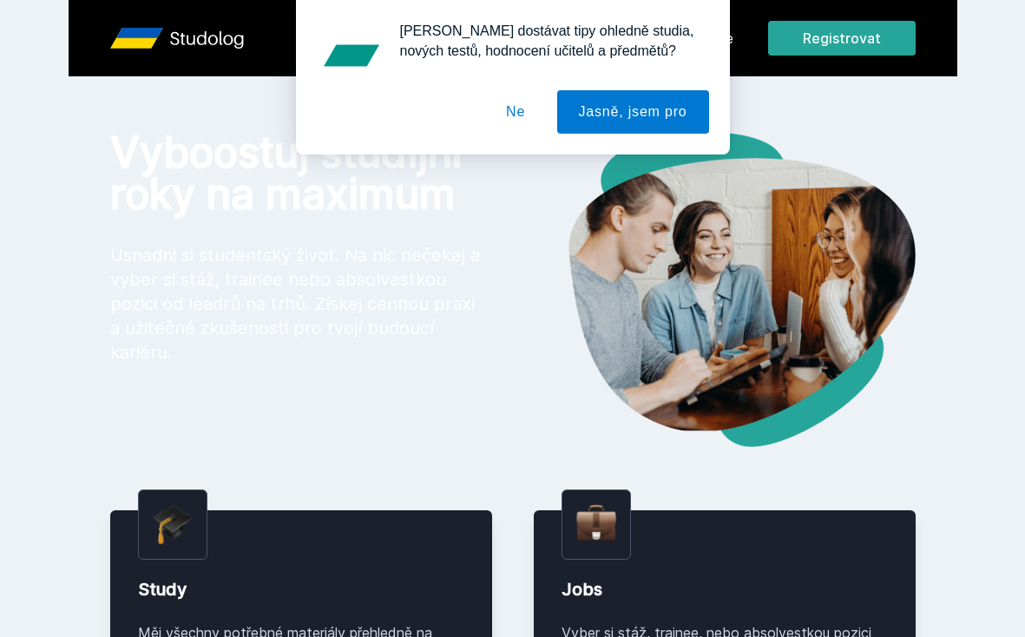
click at [520, 112] on button "Ne" at bounding box center [515, 111] width 62 height 43
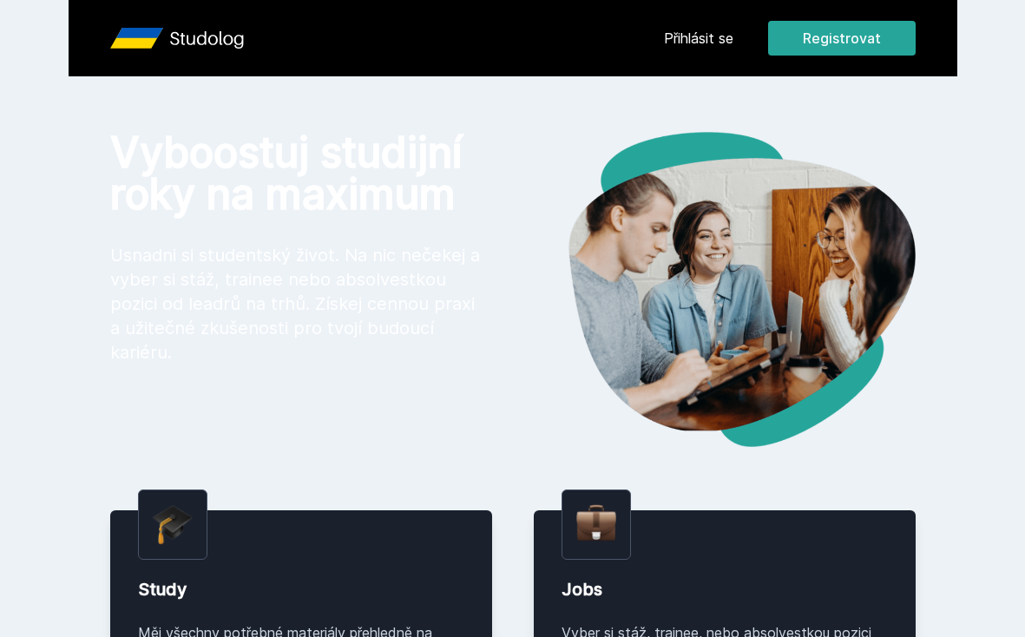
click at [683, 39] on link "Přihlásit se" at bounding box center [698, 38] width 69 height 21
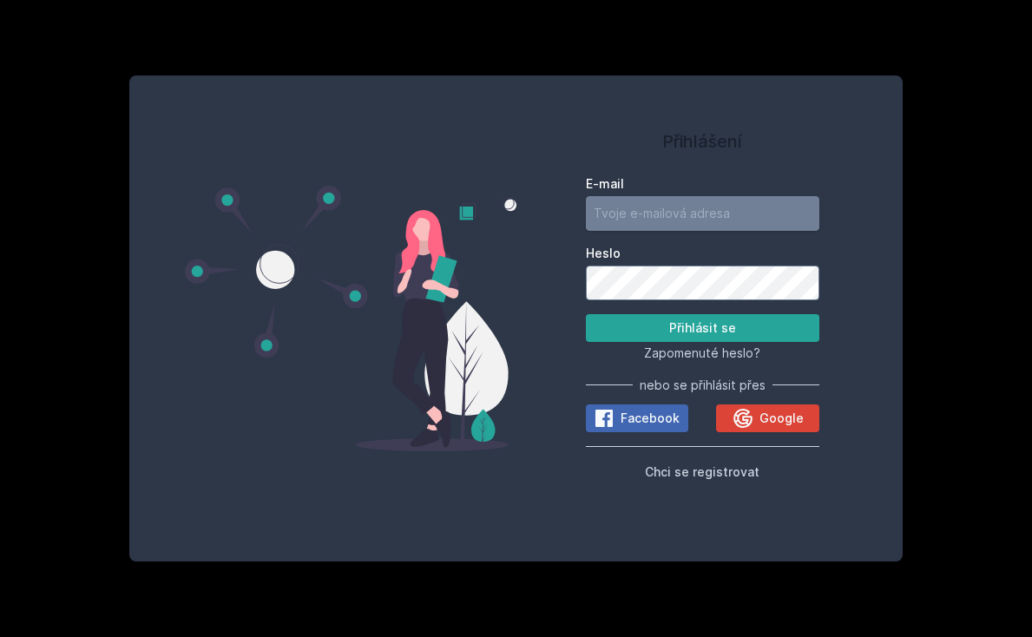
type input "[EMAIL_ADDRESS][PERSON_NAME][DOMAIN_NAME]"
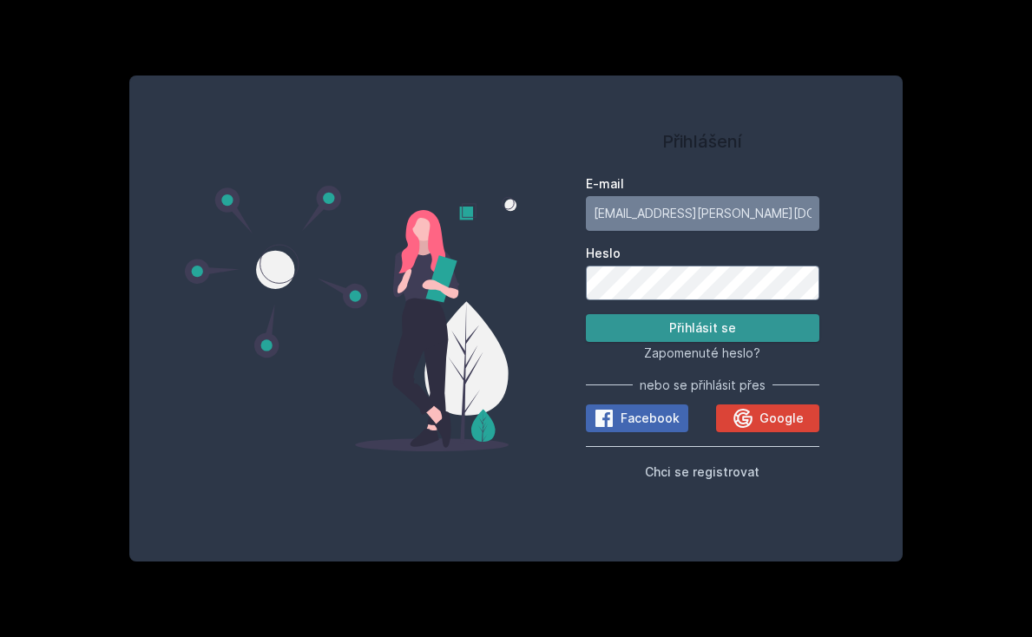
click at [689, 319] on button "Přihlásit se" at bounding box center [703, 328] width 234 height 28
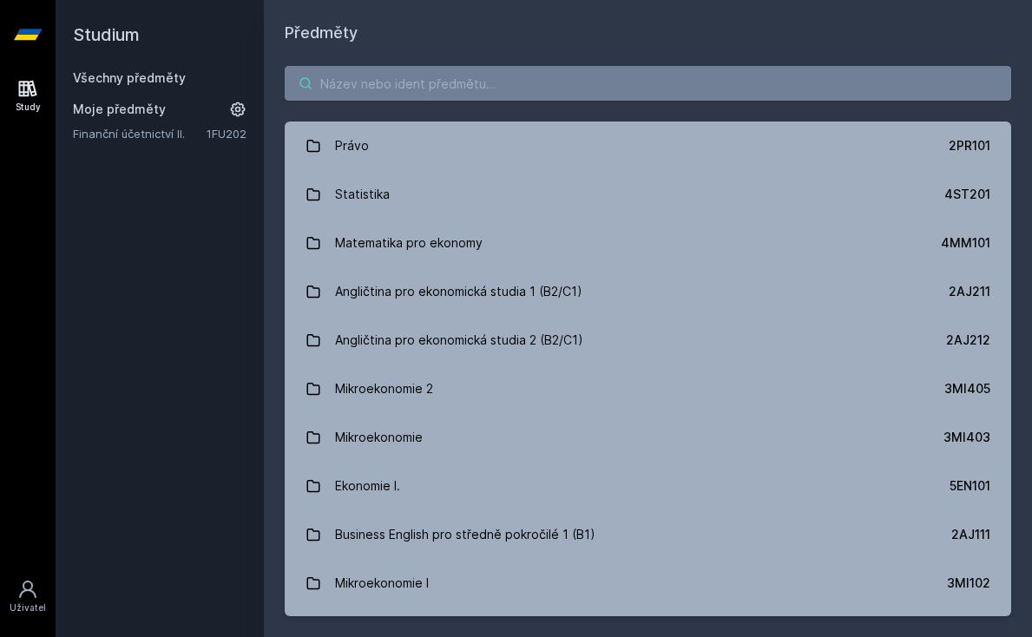
click at [404, 82] on input "search" at bounding box center [648, 83] width 726 height 35
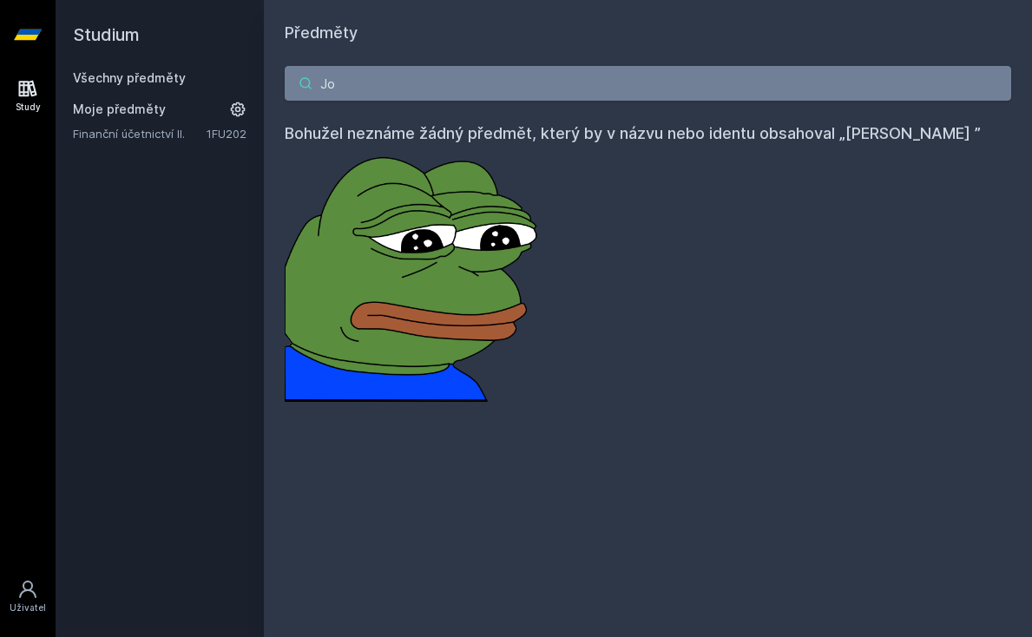
type input "J"
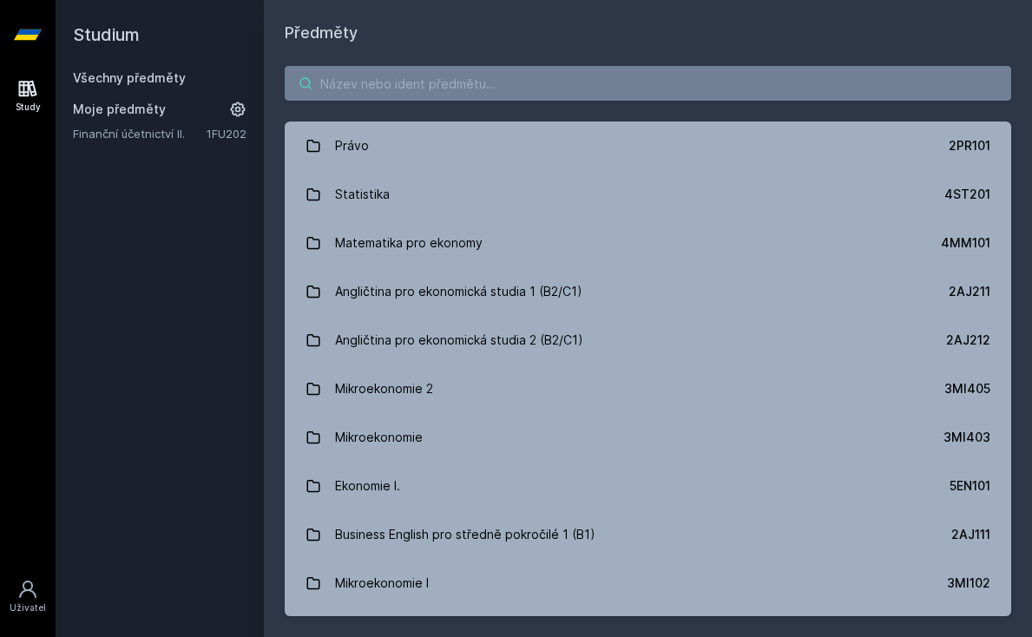
click at [428, 73] on input "search" at bounding box center [648, 83] width 726 height 35
paste input "Modely ekonomických a finančních časových řad"
type input "Modely ekonomických a finančních časových řad"
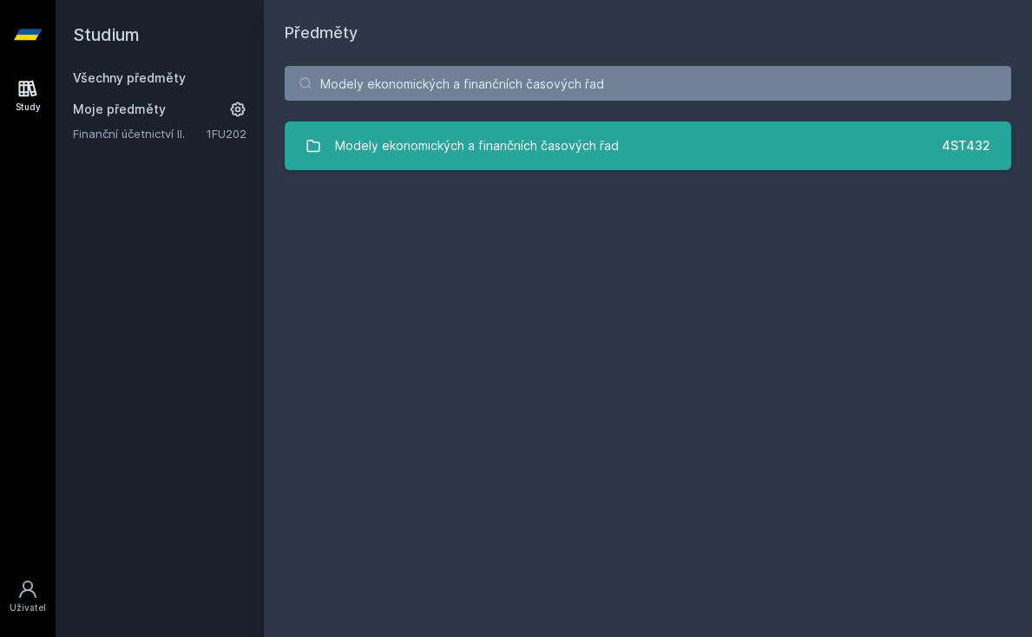
click at [476, 154] on div "Modely ekonomických a finančních časových řad" at bounding box center [477, 145] width 284 height 35
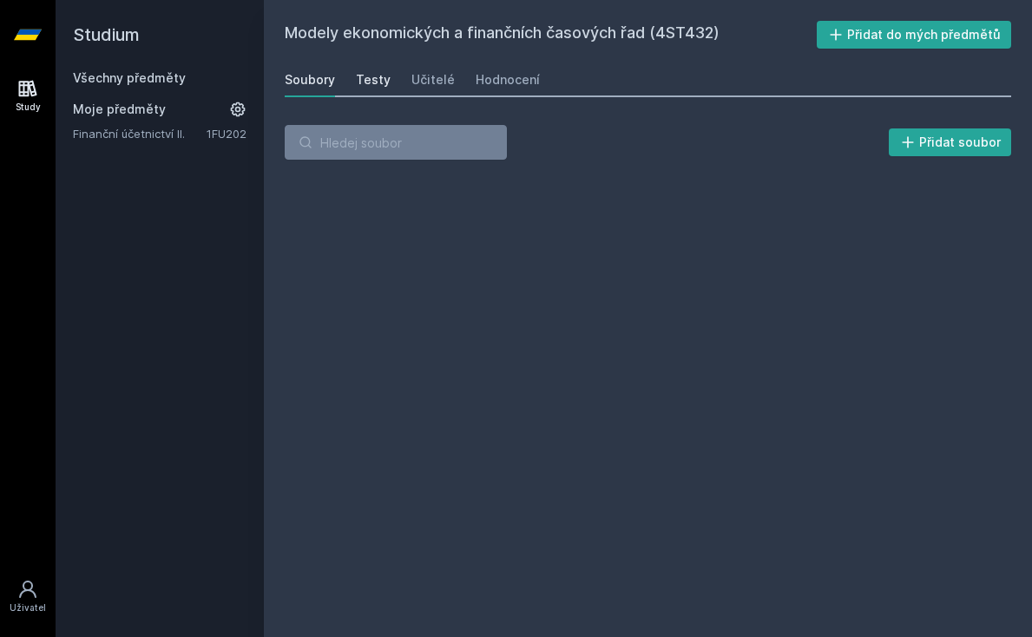
click at [379, 80] on div "Testy" at bounding box center [373, 79] width 35 height 17
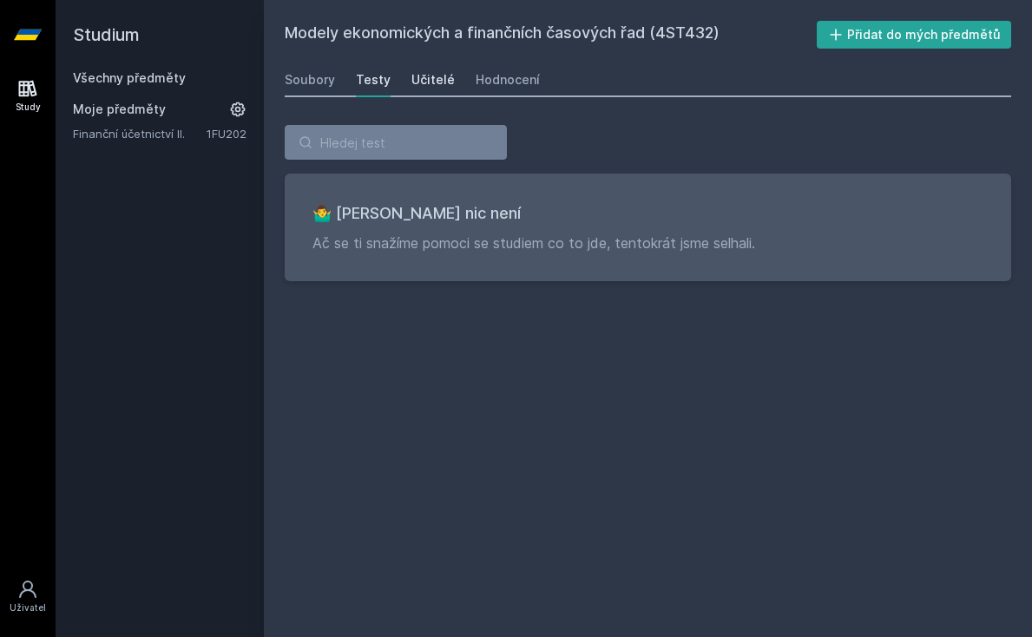
click at [424, 79] on div "Učitelé" at bounding box center [432, 79] width 43 height 17
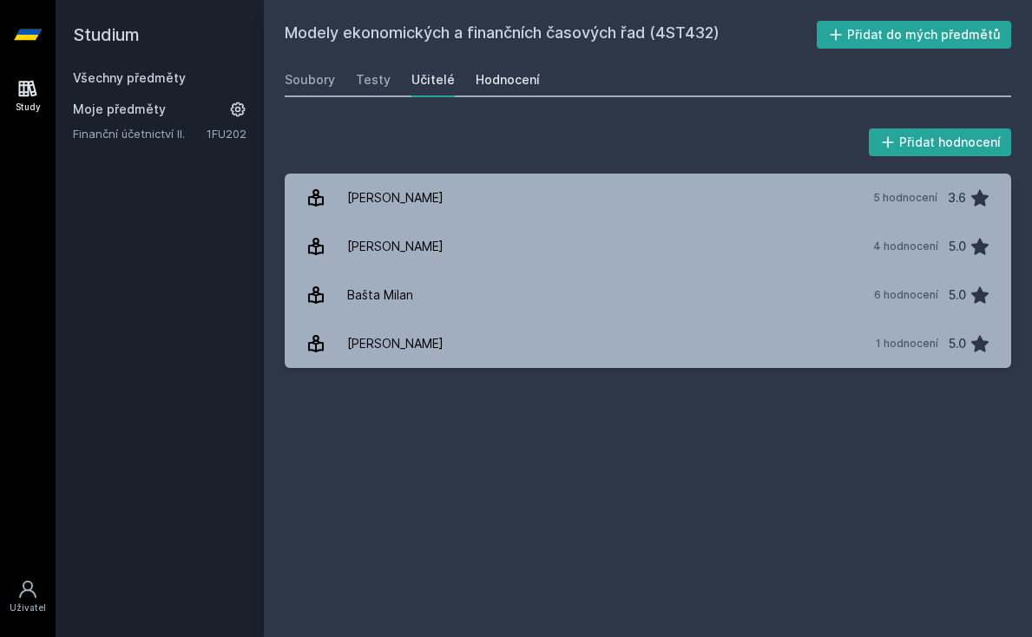
click at [494, 82] on div "Hodnocení" at bounding box center [508, 79] width 64 height 17
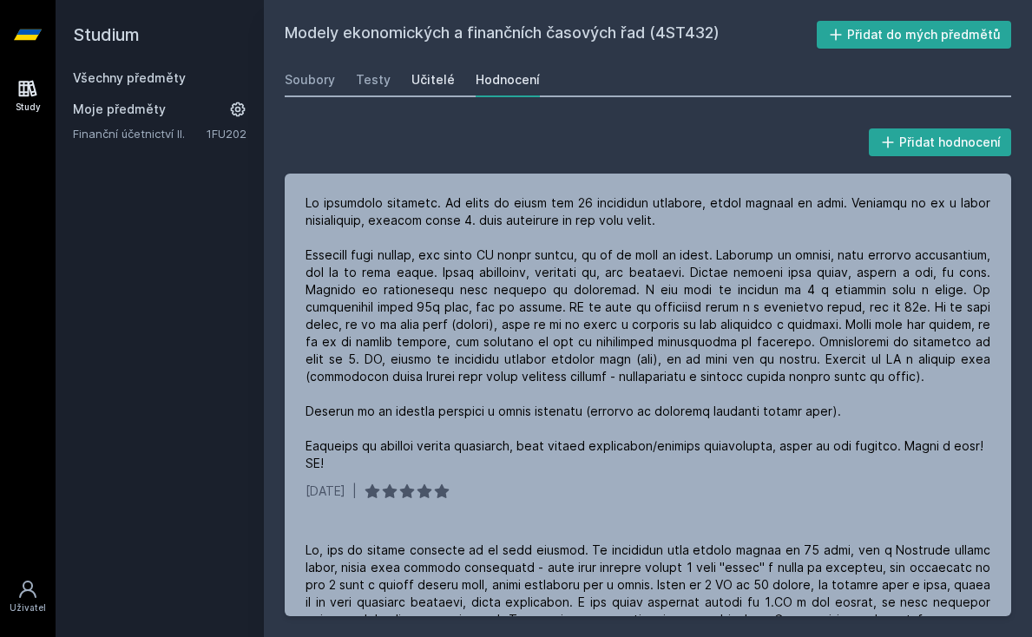
click at [411, 83] on div "Učitelé" at bounding box center [432, 79] width 43 height 17
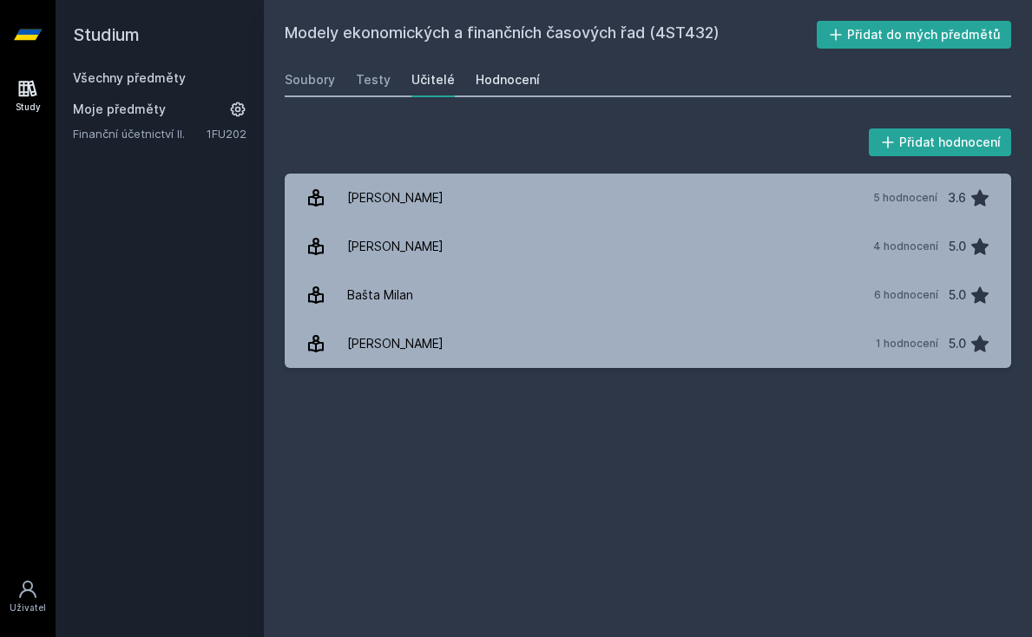
click at [482, 75] on div "Hodnocení" at bounding box center [508, 79] width 64 height 17
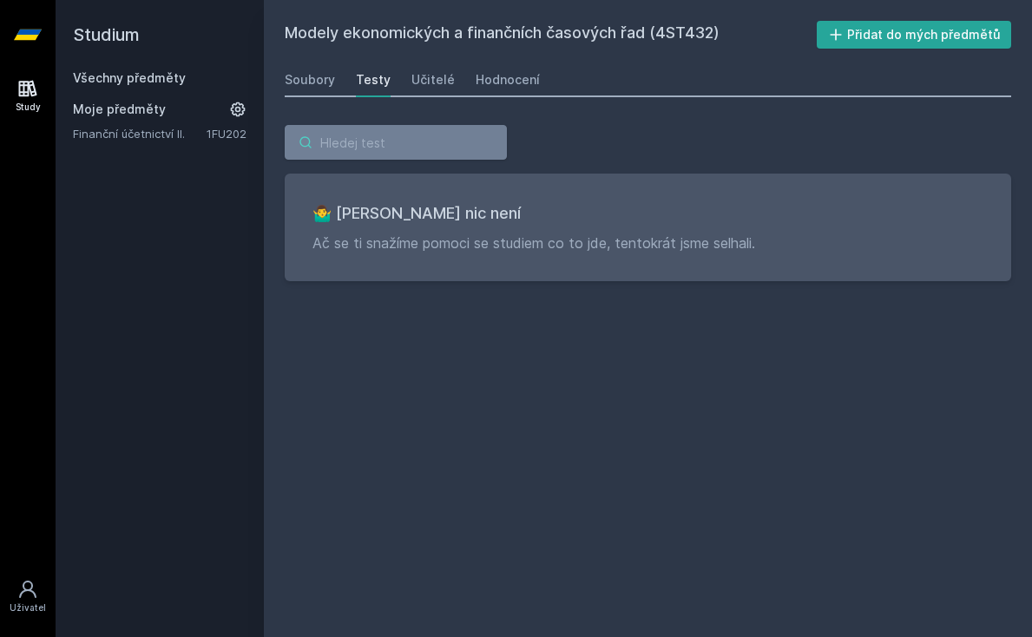
click at [342, 155] on input "search" at bounding box center [396, 142] width 222 height 35
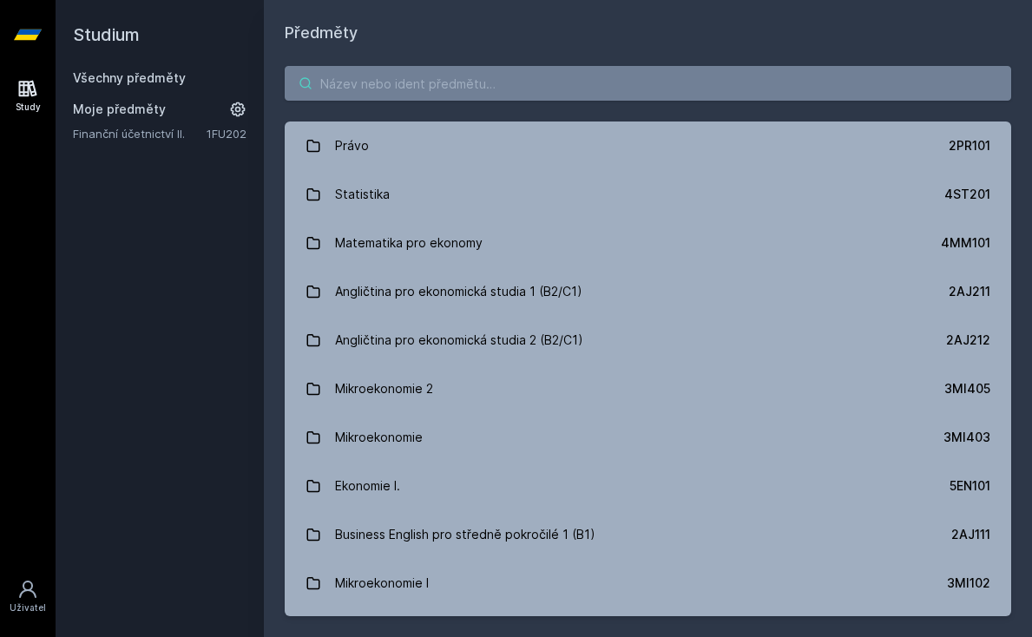
click at [416, 99] on input "search" at bounding box center [648, 83] width 726 height 35
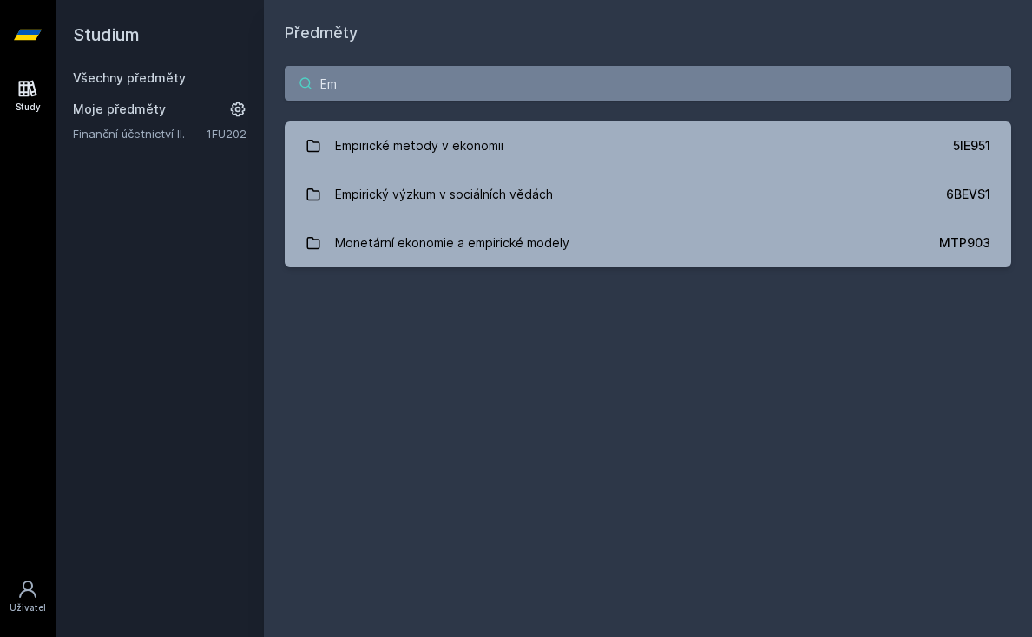
type input "E"
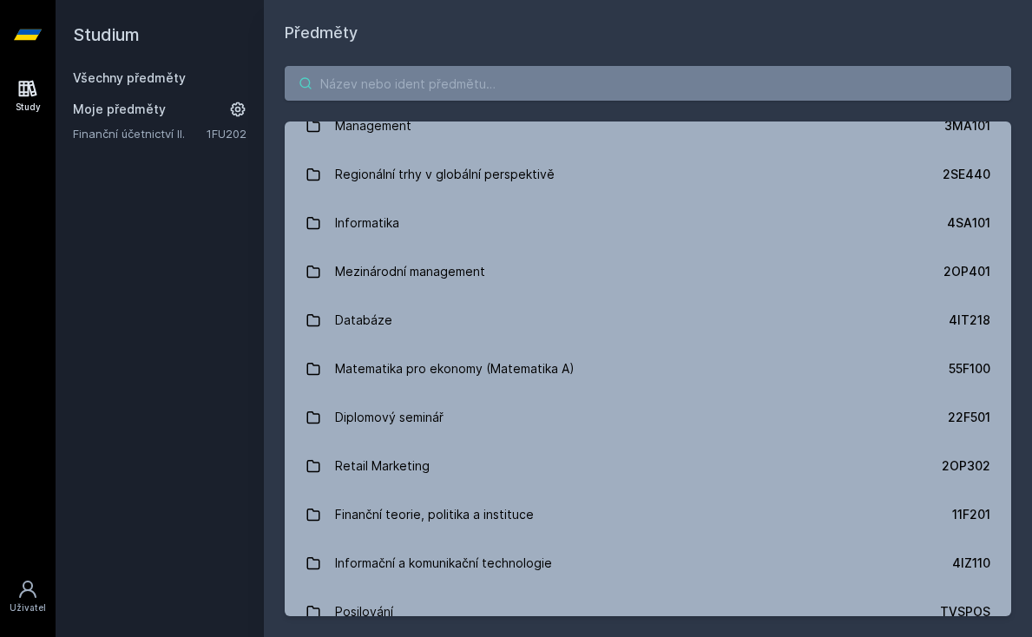
scroll to position [848, 0]
